Goal: Information Seeking & Learning: Learn about a topic

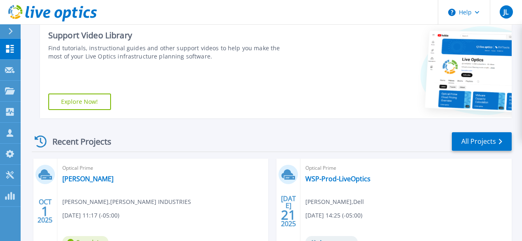
scroll to position [131, 0]
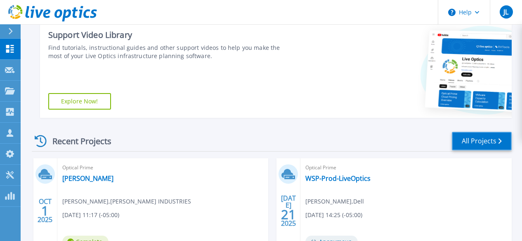
click at [482, 140] on link "All Projects" at bounding box center [482, 141] width 60 height 19
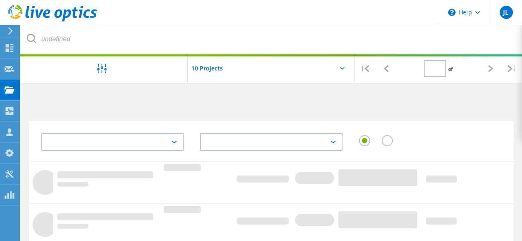
type input "1"
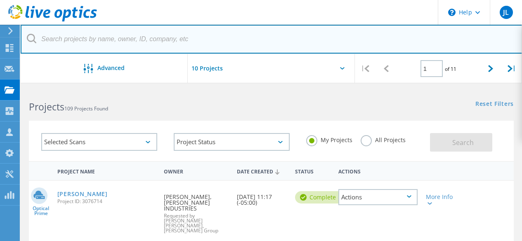
click at [128, 43] on input "text" at bounding box center [272, 39] width 502 height 29
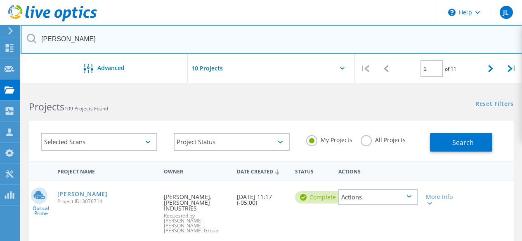
type input "bigler"
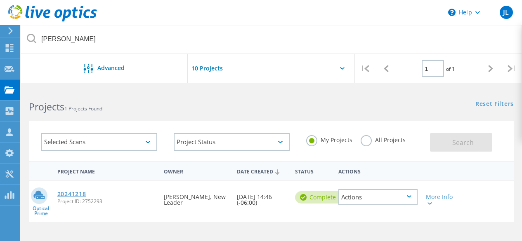
click at [68, 195] on link "20241218" at bounding box center [71, 194] width 29 height 6
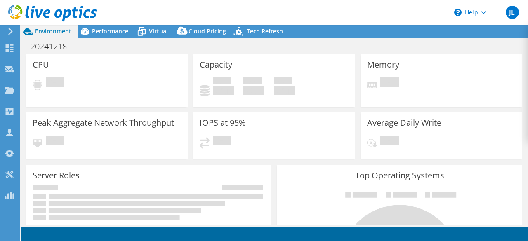
select select "USD"
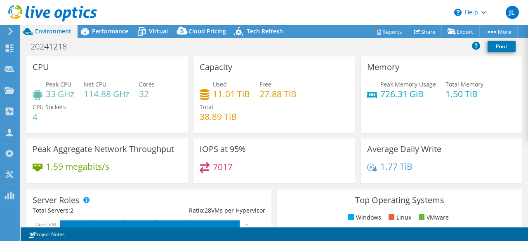
click at [107, 22] on header "JL Partner Team Member [PERSON_NAME] [PERSON_NAME] [PERSON_NAME][EMAIL_ADDRESS]…" at bounding box center [264, 12] width 528 height 25
click at [116, 35] on div "Performance" at bounding box center [106, 31] width 57 height 13
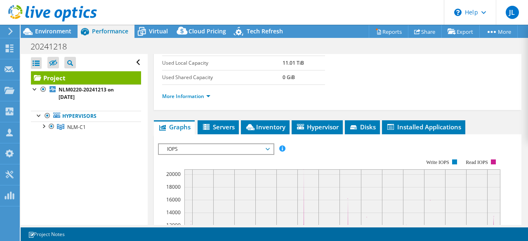
scroll to position [153, 0]
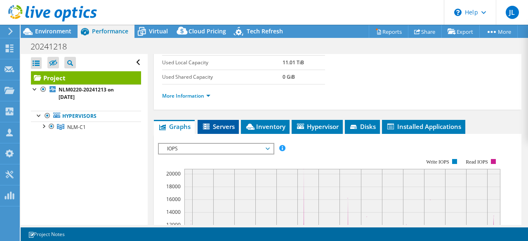
click at [227, 131] on span "Servers" at bounding box center [218, 127] width 33 height 8
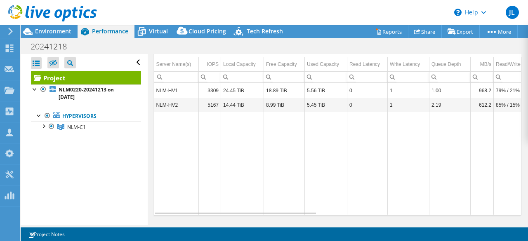
scroll to position [247, 0]
click at [269, 37] on span "Inventory" at bounding box center [265, 33] width 40 height 8
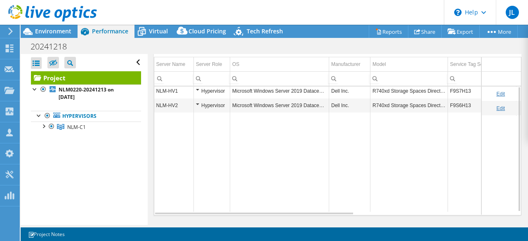
scroll to position [239, 0]
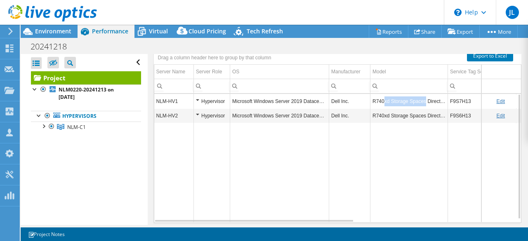
drag, startPoint x: 383, startPoint y: 129, endPoint x: 424, endPoint y: 133, distance: 41.0
click at [424, 108] on td "R740xd Storage Spaces Direct RN" at bounding box center [409, 101] width 78 height 14
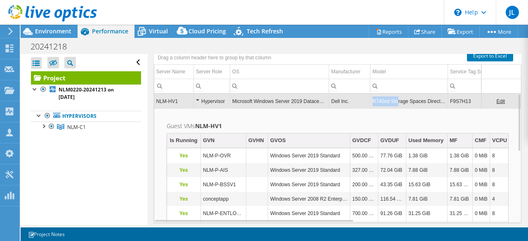
drag, startPoint x: 371, startPoint y: 129, endPoint x: 398, endPoint y: 130, distance: 27.7
click at [398, 108] on td "R740xd Storage Spaces Direct RN" at bounding box center [409, 101] width 78 height 14
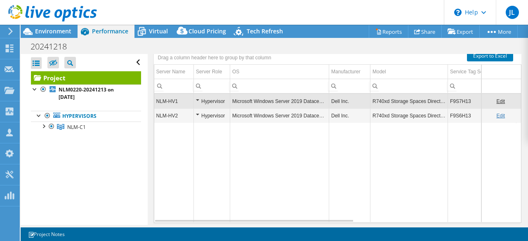
click at [398, 108] on td "R740xd Storage Spaces Direct RN" at bounding box center [409, 101] width 78 height 14
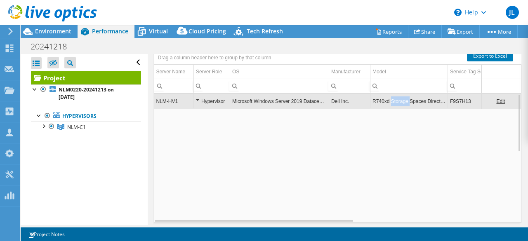
click at [398, 108] on td "R740xd Storage Spaces Direct RN" at bounding box center [409, 101] width 78 height 14
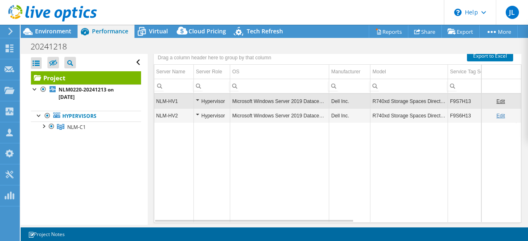
scroll to position [200, 0]
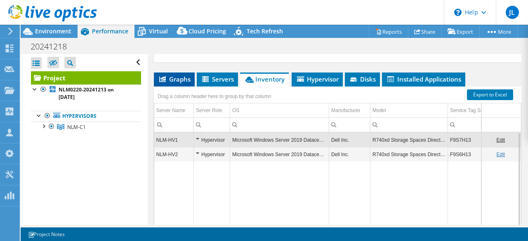
click at [172, 83] on span "Graphs" at bounding box center [174, 79] width 33 height 8
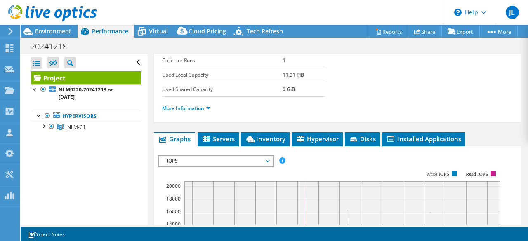
scroll to position [139, 0]
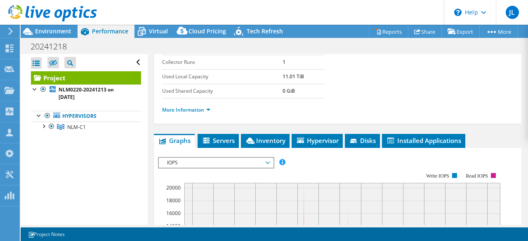
click at [42, 26] on div at bounding box center [48, 14] width 97 height 28
click at [47, 29] on span "Environment" at bounding box center [53, 31] width 36 height 8
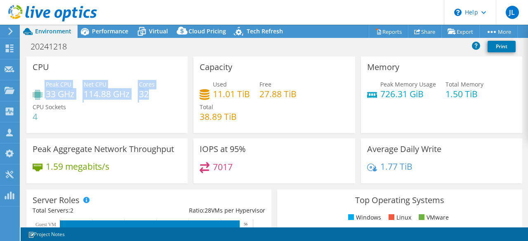
drag, startPoint x: 153, startPoint y: 93, endPoint x: 39, endPoint y: 94, distance: 114.3
click at [39, 94] on div "Peak CPU 33 GHz Net CPU 114.88 GHz Cores 32 CPU Sockets 4" at bounding box center [107, 105] width 149 height 50
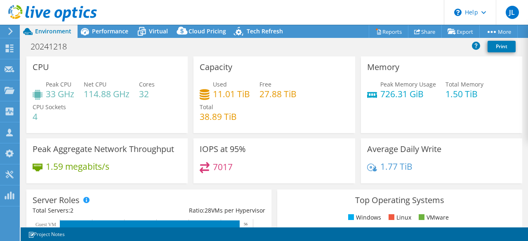
click at [110, 106] on div "Peak CPU 33 GHz Net CPU 114.88 GHz Cores 32 CPU Sockets 4" at bounding box center [107, 105] width 149 height 50
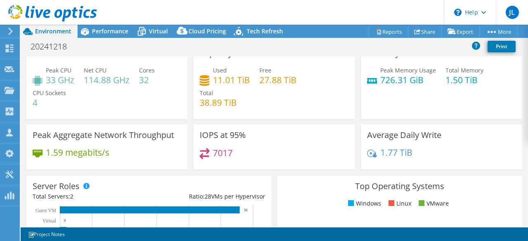
scroll to position [14, 0]
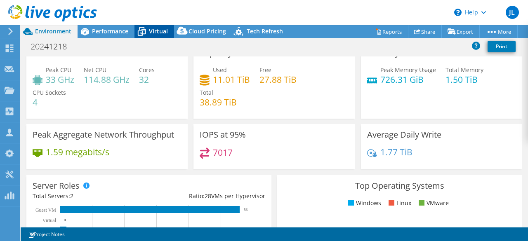
click at [141, 32] on icon at bounding box center [141, 31] width 14 height 14
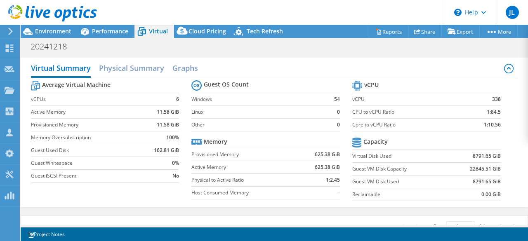
scroll to position [0, 0]
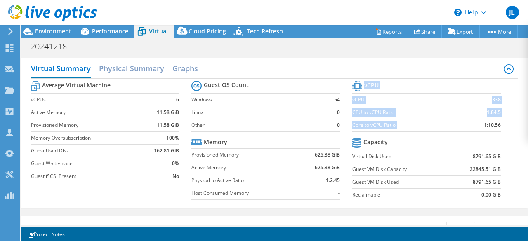
drag, startPoint x: 495, startPoint y: 125, endPoint x: 505, endPoint y: 125, distance: 9.9
click at [505, 125] on section "vCPU vCPU 338 CPU to vCPU Ratio 1:84.5 Core to vCPU Ratio 1:10.56 Capacity Virt…" at bounding box center [432, 142] width 161 height 127
click at [498, 125] on section "vCPU vCPU 338 CPU to vCPU Ratio 1:84.5 Core to vCPU Ratio 1:10.56 Capacity Virt…" at bounding box center [432, 142] width 161 height 127
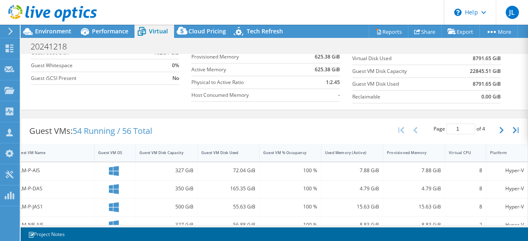
scroll to position [98, 0]
click at [468, 152] on div "Virtual CPU" at bounding box center [460, 153] width 31 height 13
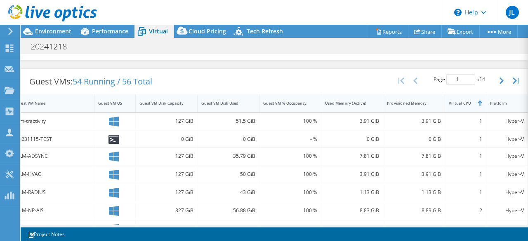
scroll to position [149, 0]
click at [458, 105] on div "Virtual CPU" at bounding box center [460, 102] width 31 height 13
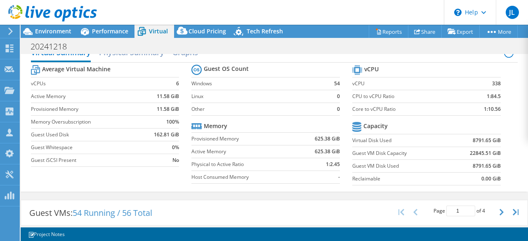
scroll to position [0, 0]
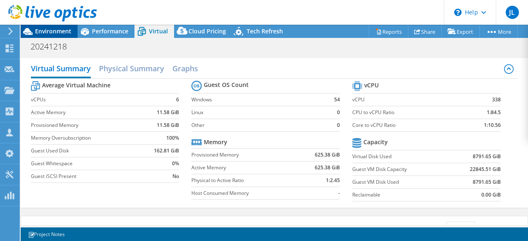
click at [56, 35] on div "Environment" at bounding box center [49, 31] width 57 height 13
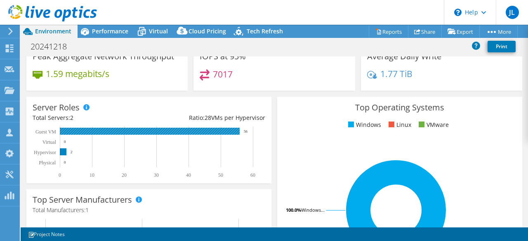
scroll to position [43, 0]
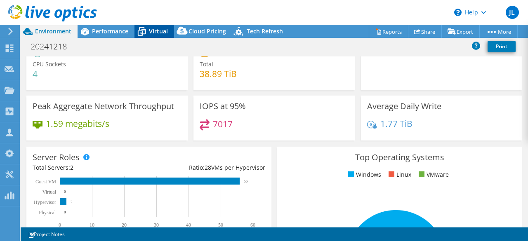
click at [147, 34] on icon at bounding box center [141, 31] width 14 height 14
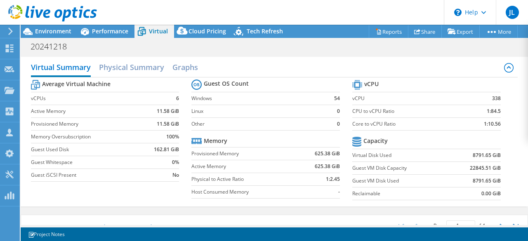
scroll to position [0, 0]
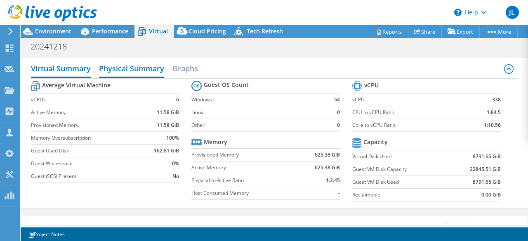
click at [161, 69] on h2 "Physical Summary" at bounding box center [131, 69] width 65 height 18
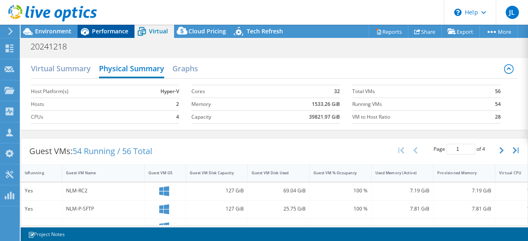
click at [106, 36] on div "Performance" at bounding box center [106, 31] width 57 height 13
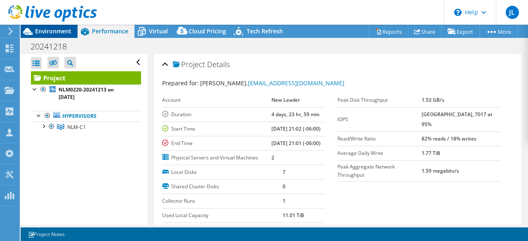
click at [44, 29] on span "Environment" at bounding box center [53, 31] width 36 height 8
